Goal: Communication & Community: Answer question/provide support

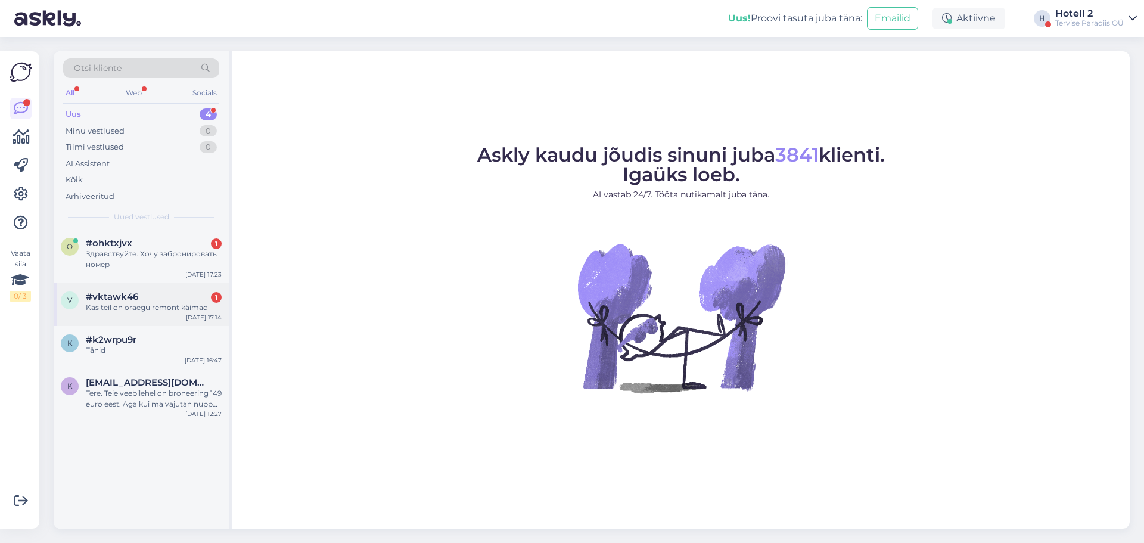
click at [193, 310] on div "Kas teil on oraegu remont käimad" at bounding box center [154, 307] width 136 height 11
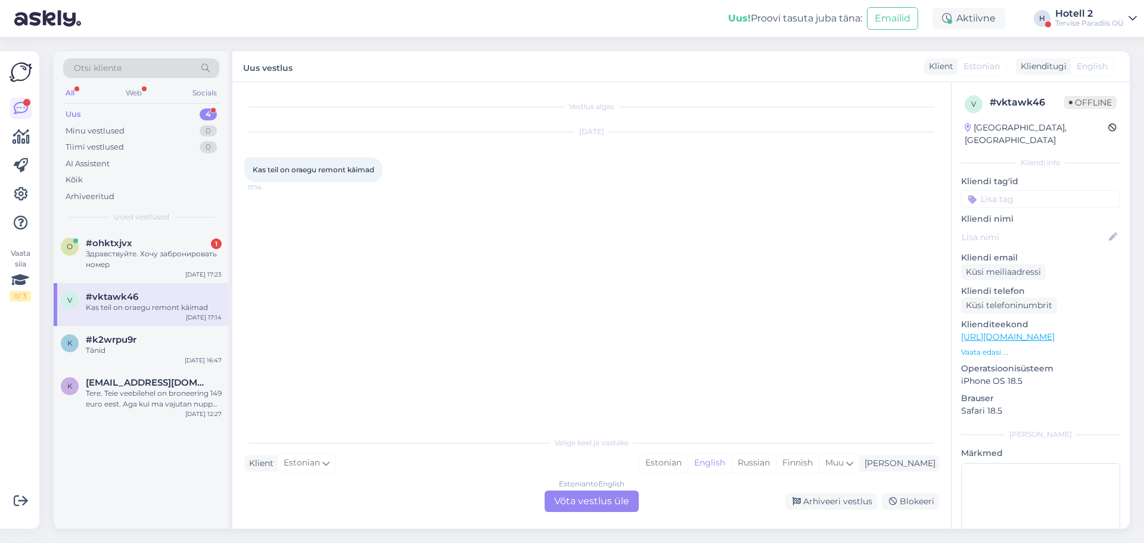
click at [578, 502] on div "Estonian to English Võta vestlus üle" at bounding box center [591, 500] width 94 height 21
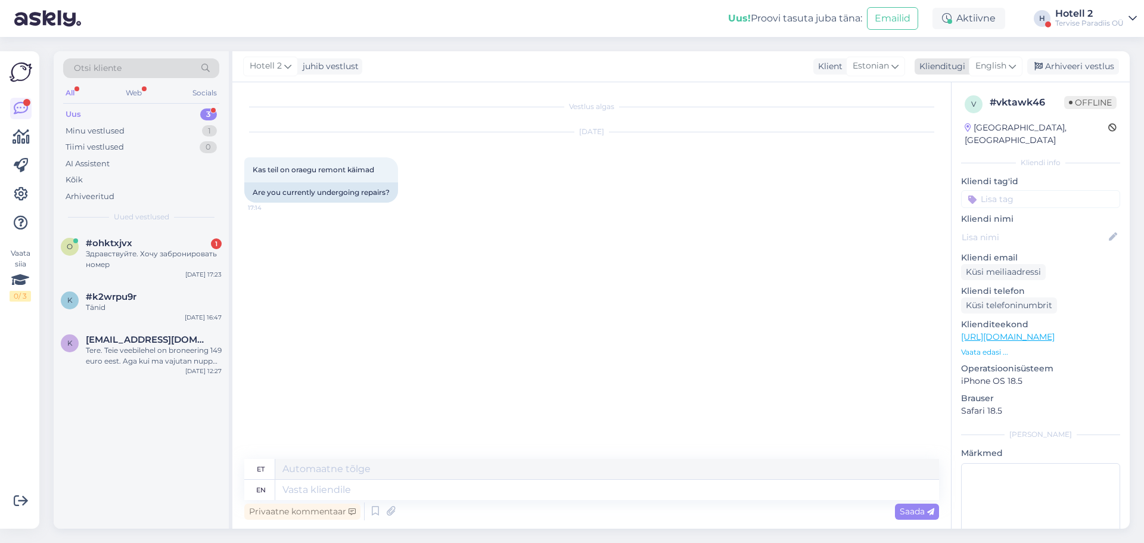
click at [1005, 66] on span "English" at bounding box center [990, 66] width 31 height 13
type input "es"
drag, startPoint x: 974, startPoint y: 138, endPoint x: 951, endPoint y: 141, distance: 23.4
click at [974, 138] on link "Estonian" at bounding box center [968, 138] width 131 height 19
click at [427, 486] on textarea at bounding box center [591, 487] width 695 height 25
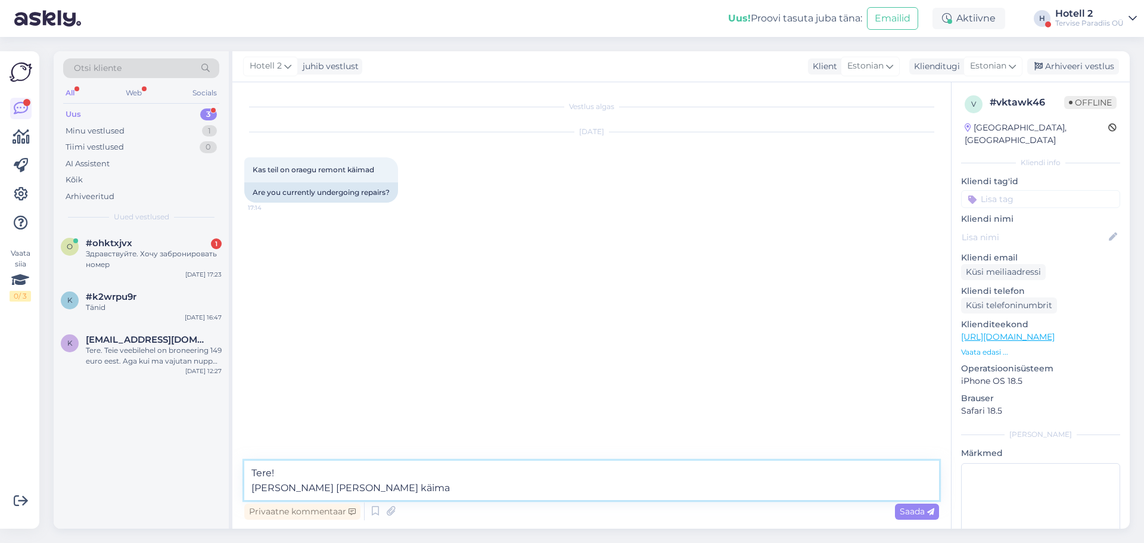
type textarea "Tere! [PERSON_NAME] [PERSON_NAME] käimas"
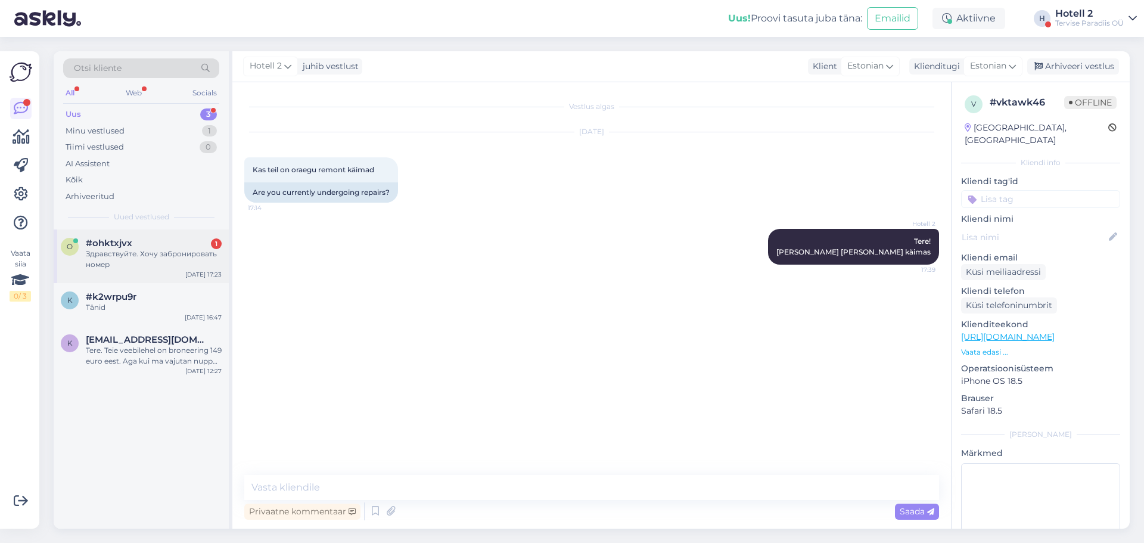
click at [148, 245] on div "#ohktxjvx 1" at bounding box center [154, 243] width 136 height 11
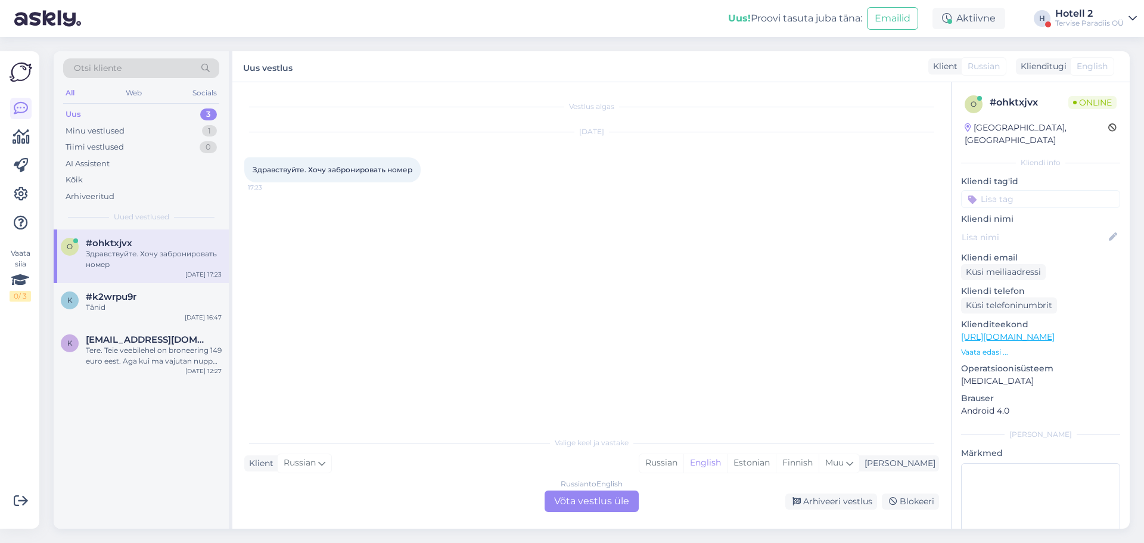
click at [580, 499] on div "Russian to English Võta vestlus üle" at bounding box center [591, 500] width 94 height 21
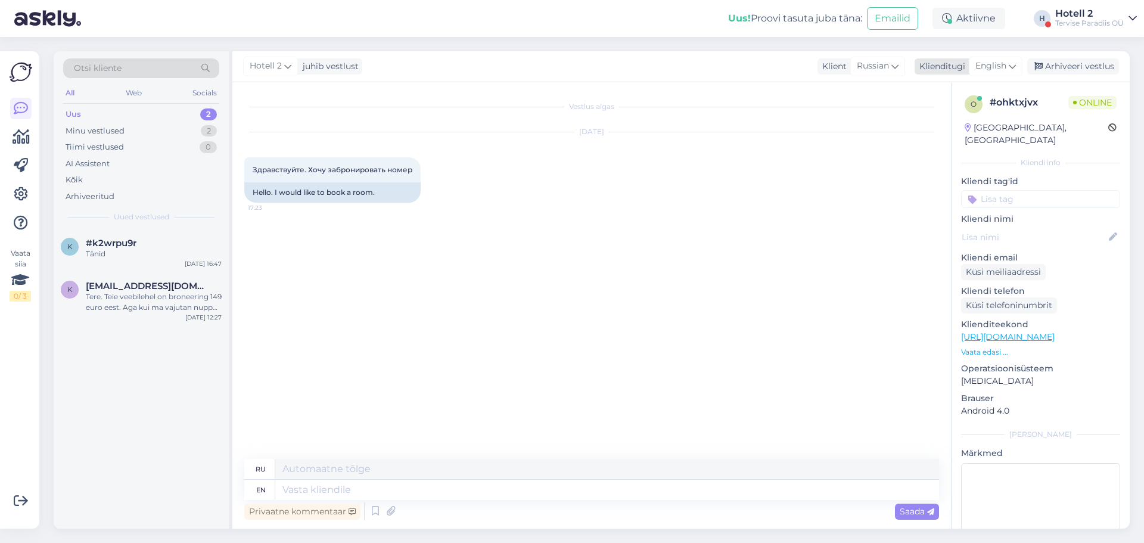
click at [998, 65] on span "English" at bounding box center [990, 66] width 31 height 13
click at [943, 129] on link "Estonian" at bounding box center [968, 138] width 131 height 19
click at [418, 490] on textarea at bounding box center [607, 490] width 664 height 20
type textarea "Tere!"
type textarea "Привет!"
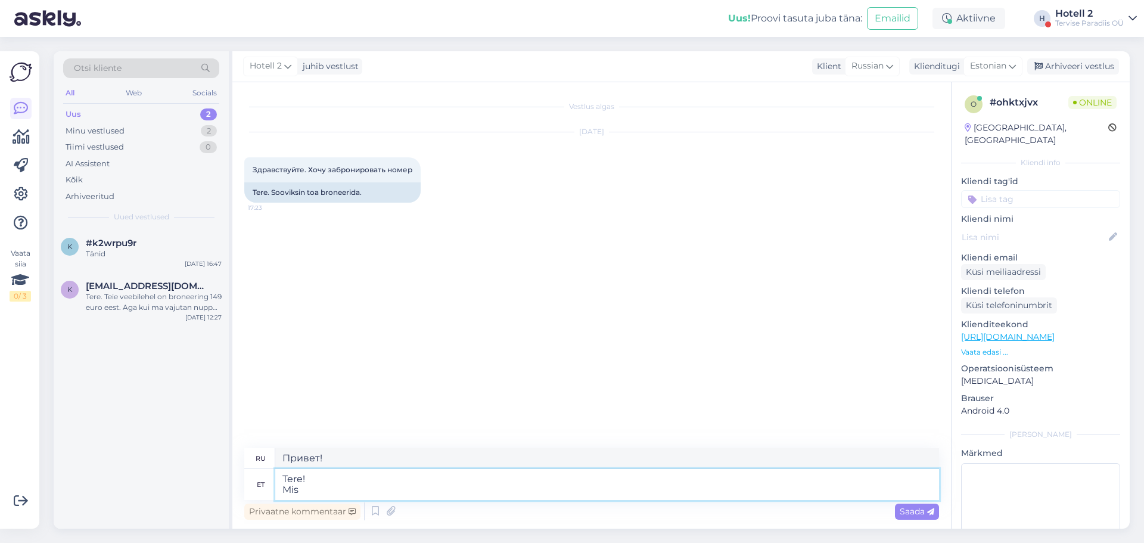
type textarea "Tere! Mis k"
type textarea "Привет! Что?"
type textarea "Tere! Mis kuupäevaks"
type textarea "Привет! Какая дата?"
type textarea "Tere! Mis kuupäevaks soovite"
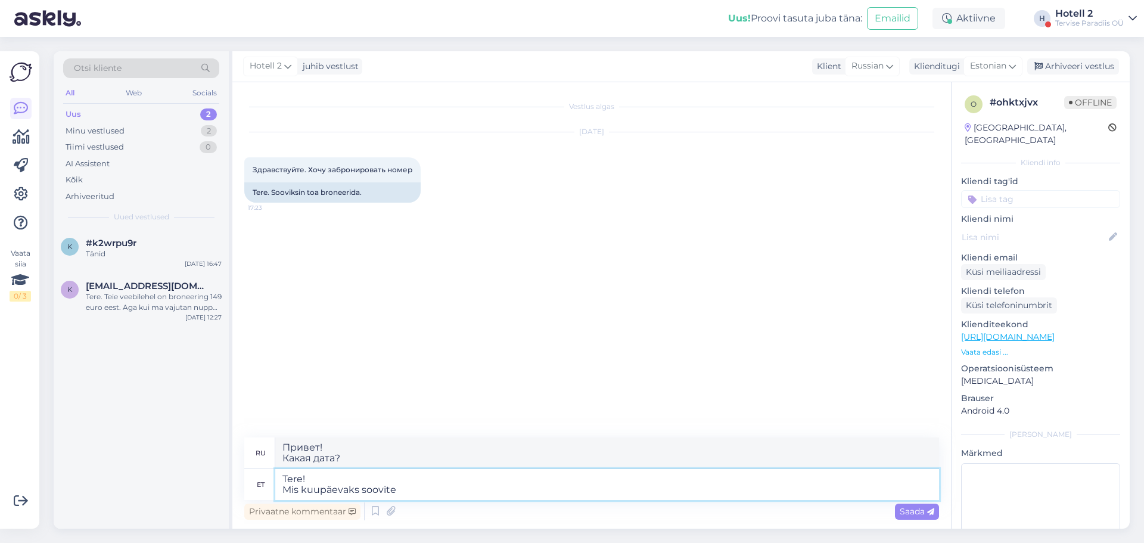
type textarea "Здравствуйте! Какую дату вы хотели бы?"
type textarea "Tere! Mis kuupäevaks soovite tub a"
type textarea "Здравствуйте! Какую дату вы хотели бы забронировать?"
type textarea "Tere! Mis kuupäevaks soovite tuba"
type textarea "Здравствуйте! На какую дату вам нужен номер?"
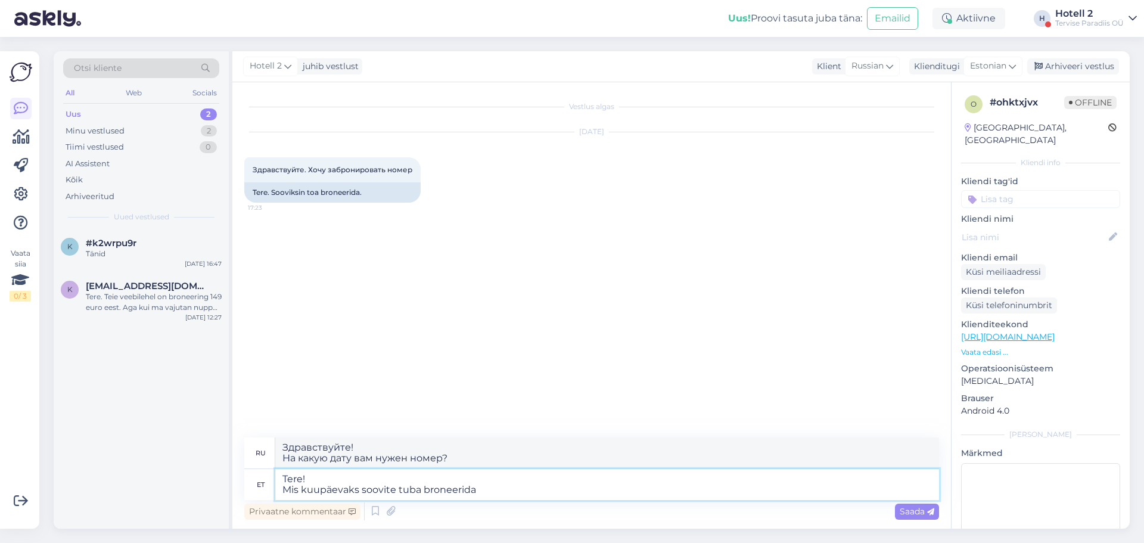
type textarea "Tere! Mis kuupäevaks soovite tuba broneerida?"
type textarea "Здравствуйте! На какую дату вы хотели бы забронировать номер?"
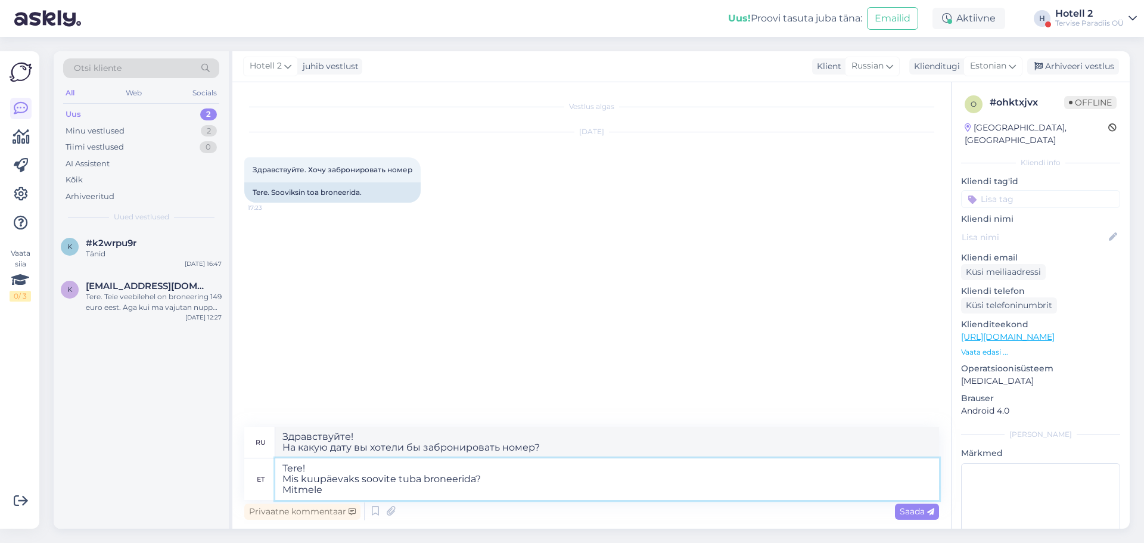
type textarea "Tere! Mis kuupäevaks soovite tuba broneerida? Mitmele"
type textarea "Здравствуйте! На какую дату вы хотели бы забронировать номер? На несколько"
type textarea "Tere! Mis kuupäevaks soovite tuba broneerida? Mitmele inimesele"
type textarea "Здравствуйте! На какую дату вы хотели бы забронировать номер? На несколько чело…"
type textarea "Tere! Mis kuupäevaks soovite tuba broneerida? Mitmele inimesele soo"
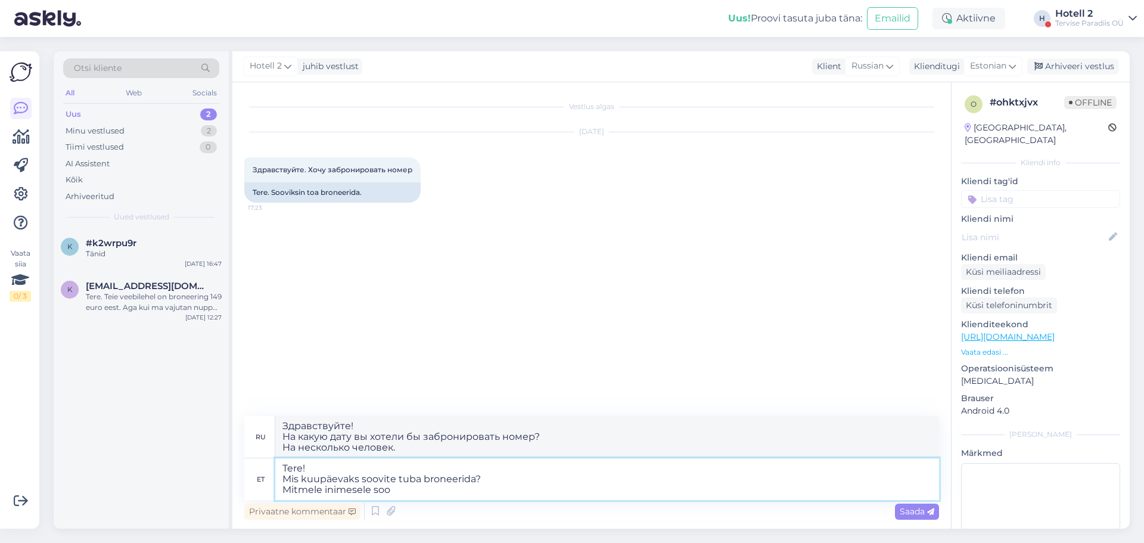
type textarea "Здравствуйте! На какую дату вы хотели бы забронировать номер? На сколько челове…"
type textarea "Tere! Mis kuupäevaks soovite tuba broneerida? Mitmele inimesele soovit"
type textarea "Здравствуйте! На какую дату вы хотели бы забронировать номер? На сколько челове…"
type textarea "Tere! Mis kuupäevaks soovite tuba broneerida? Mitmele inimesele"
type textarea "Здравствуйте! На какую дату вы хотели бы забронировать номер? На несколько чело…"
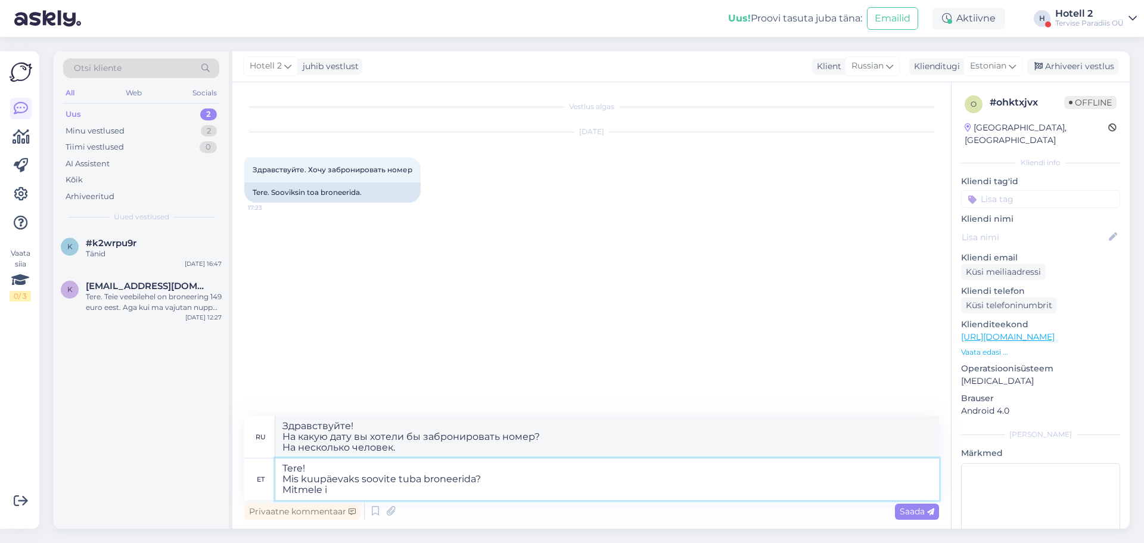
type textarea "Tere! Mis kuupäevaks soovite tuba broneerida? Mitmele"
type textarea "Здравствуйте! На какую дату вы хотели бы забронировать номер? На несколько"
type textarea "Tere! Mis kuupäevaks soovite tuba broneerida? Mitmele inimesele"
type textarea "Здравствуйте! На какую дату вы хотели бы забронировать номер? На несколько чело…"
type textarea "Tere! Mis kuupäevaks soovite tuba broneerida? Mitmele inimesele tuba"
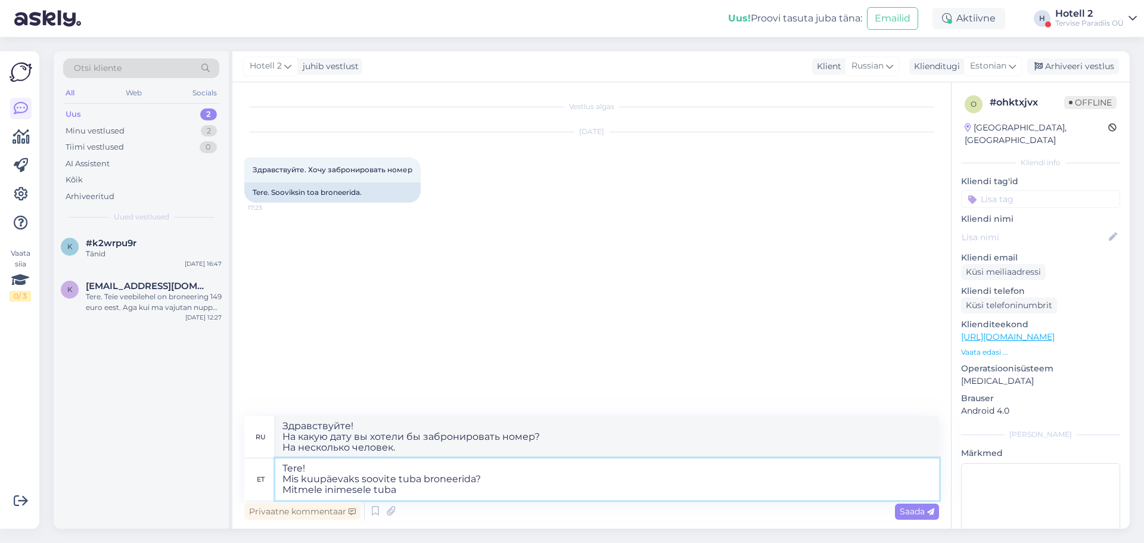
type textarea "Здравствуйте! На какую дату вы хотели бы забронировать номер? Номер на нескольк…"
type textarea "Tere! Mis kuupäevaks soovite tuba broneerida? Mitmele inimesele tuba soovite?"
type textarea "Здравствуйте! На какую дату вы хотели бы забронировать номер? На сколько челове…"
